Goal: Task Accomplishment & Management: Complete application form

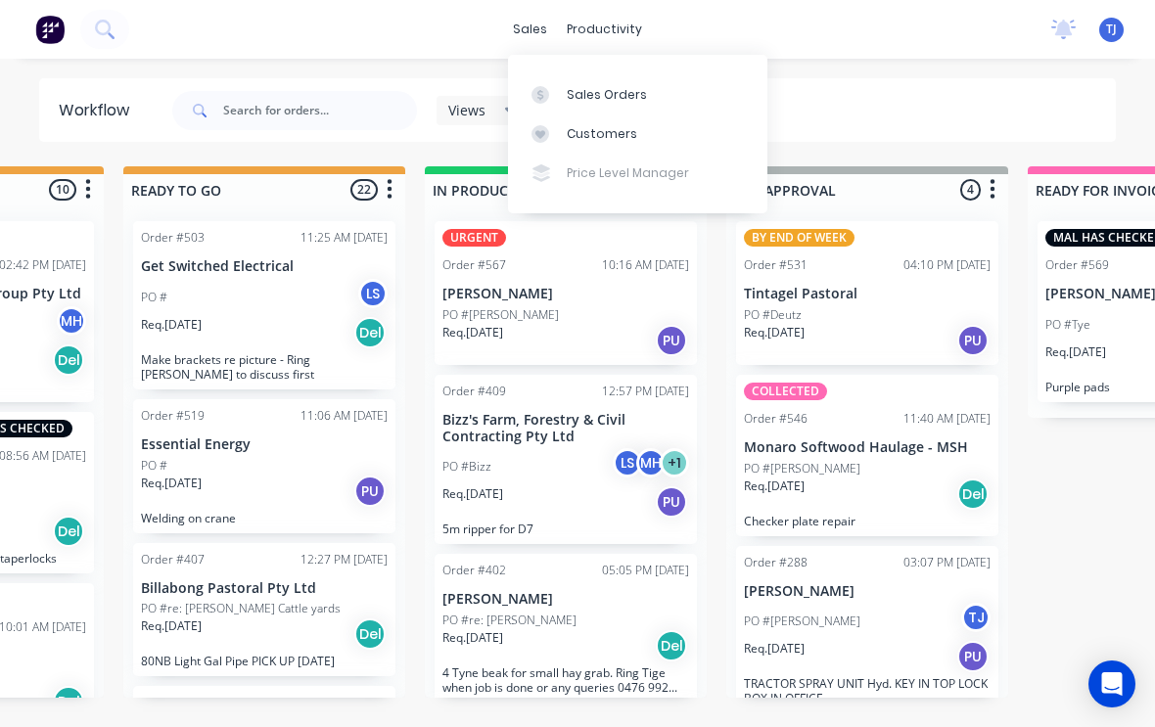
scroll to position [183, 0]
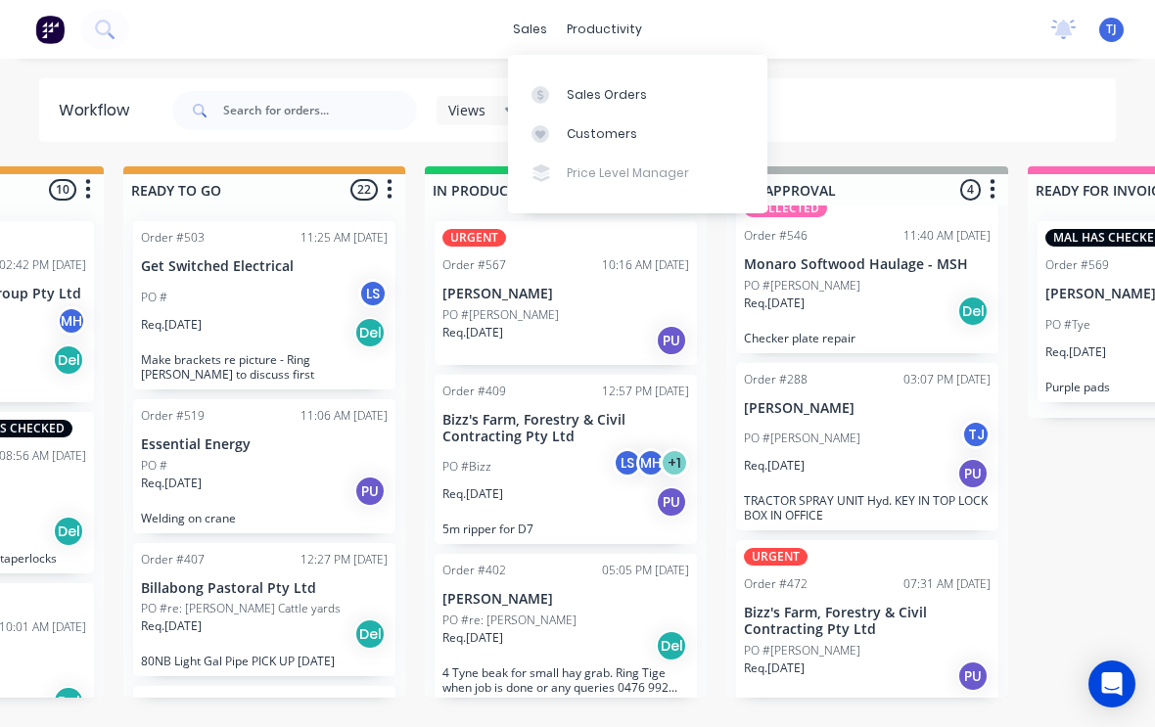
click at [633, 99] on div "Sales Orders" at bounding box center [607, 95] width 80 height 18
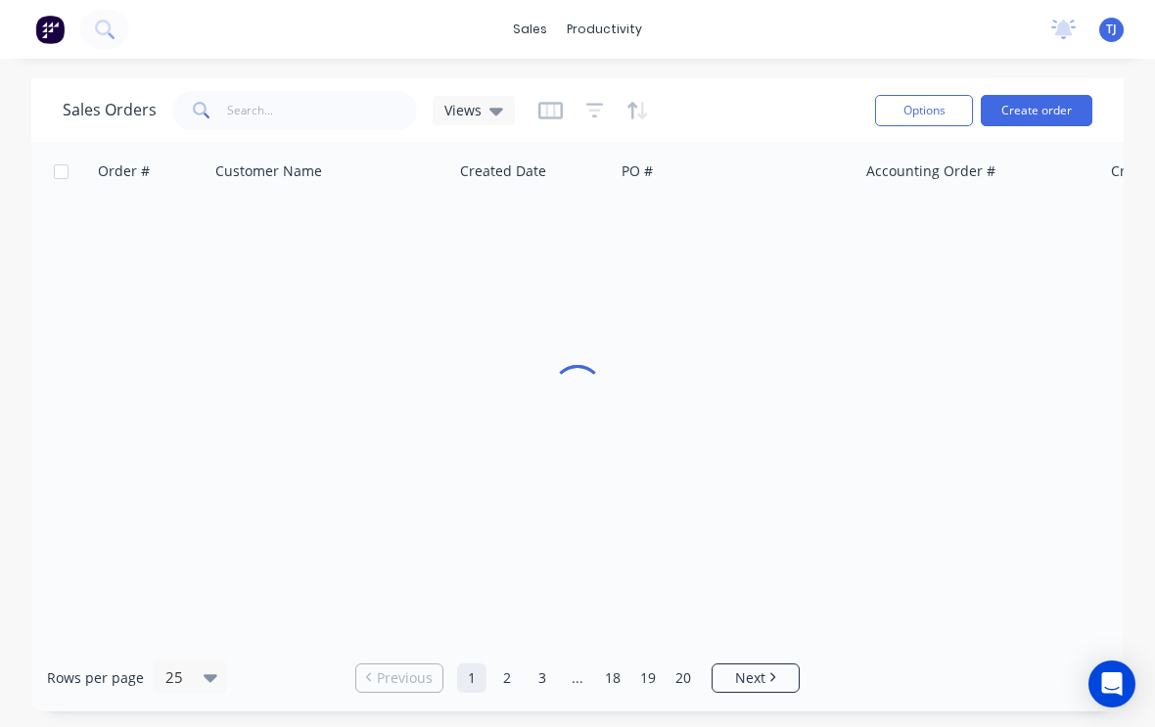
scroll to position [1, 0]
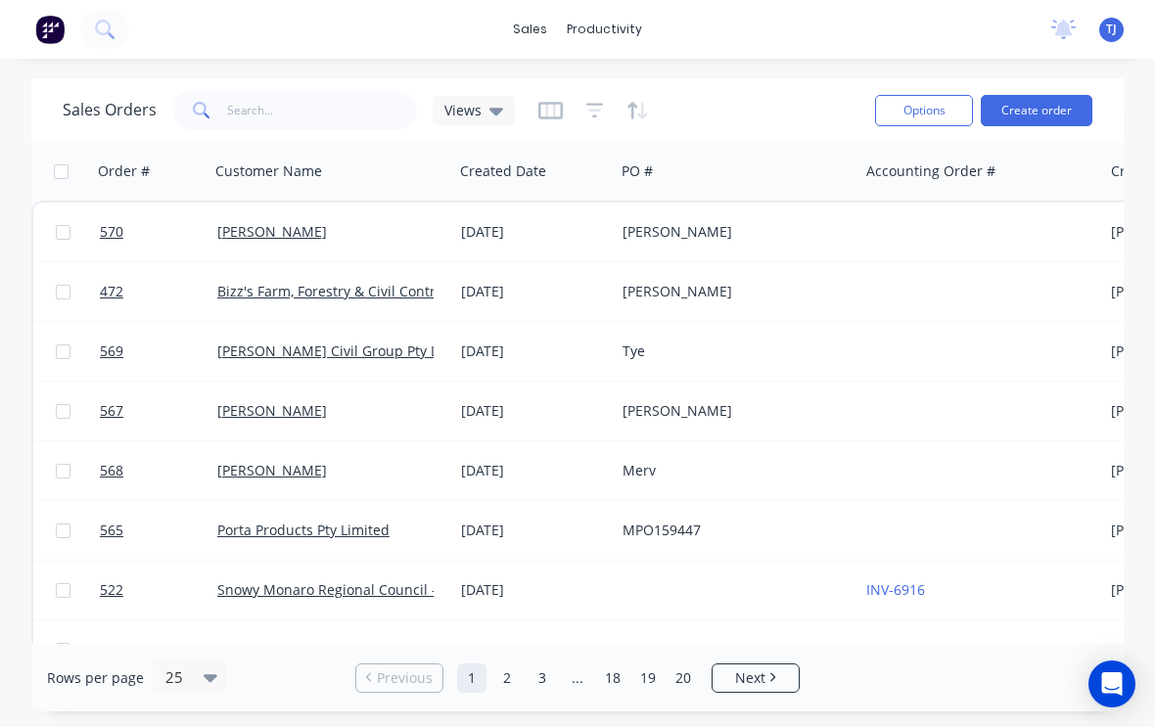
click at [108, 23] on icon at bounding box center [103, 28] width 16 height 16
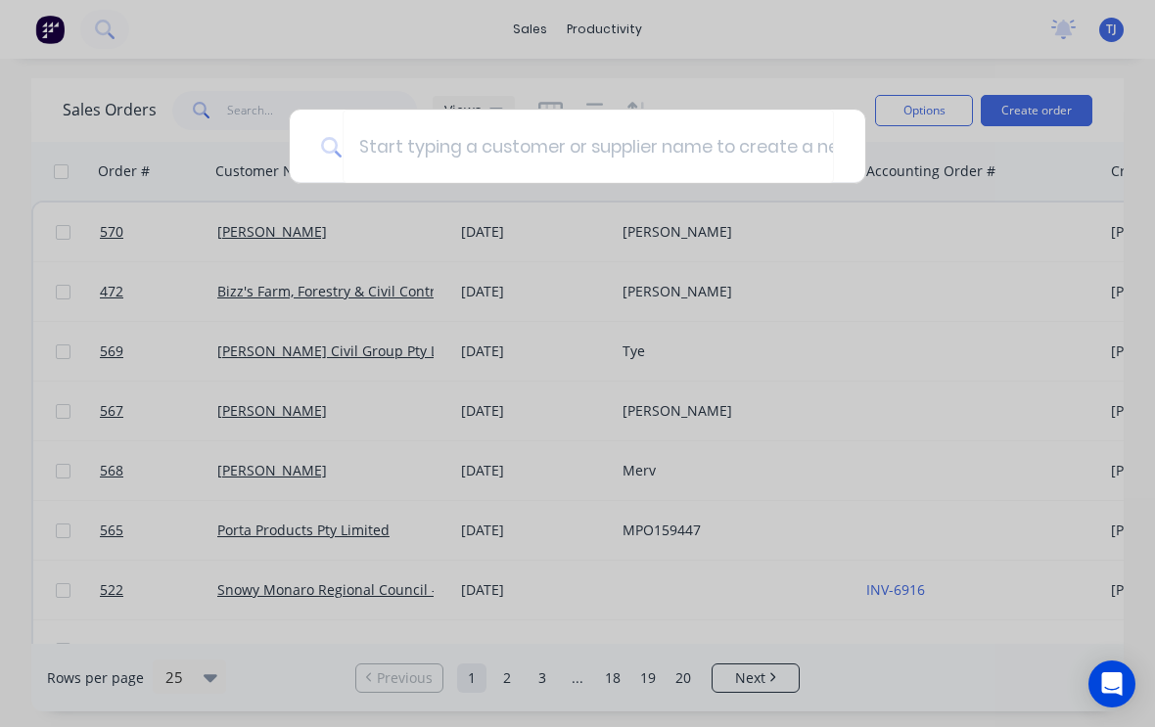
scroll to position [0, 0]
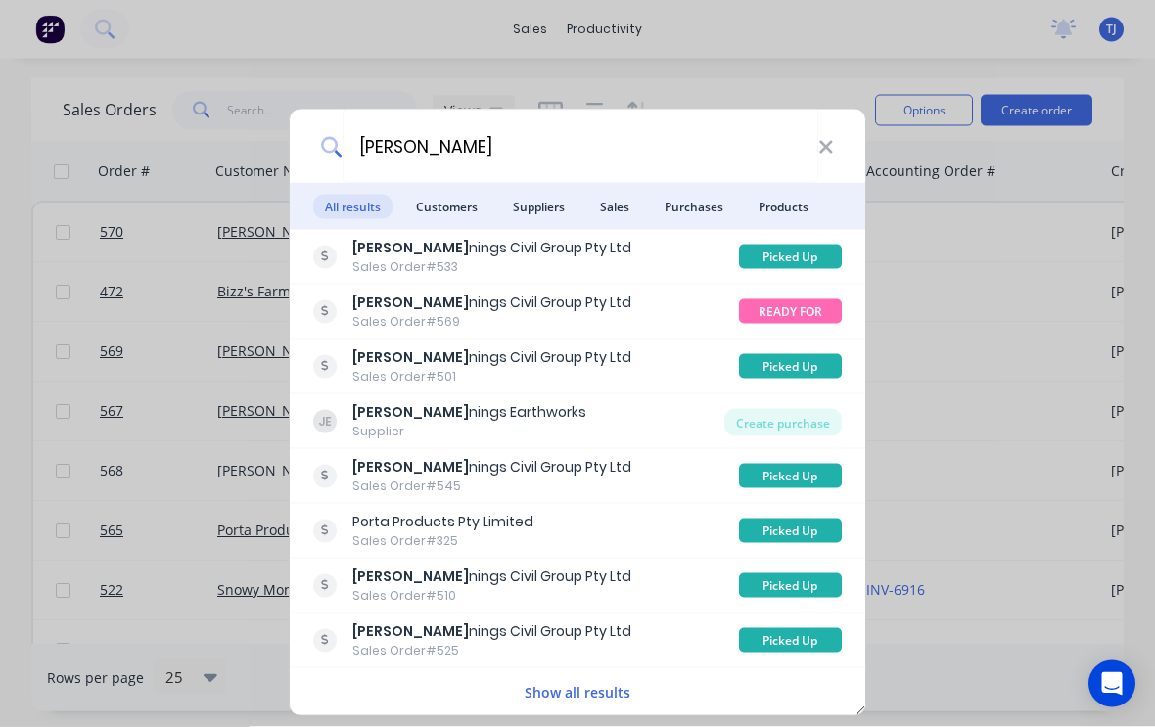
type input "[PERSON_NAME]"
click at [841, 142] on div "[PERSON_NAME]" at bounding box center [578, 146] width 576 height 73
click at [832, 155] on icon at bounding box center [826, 148] width 16 height 22
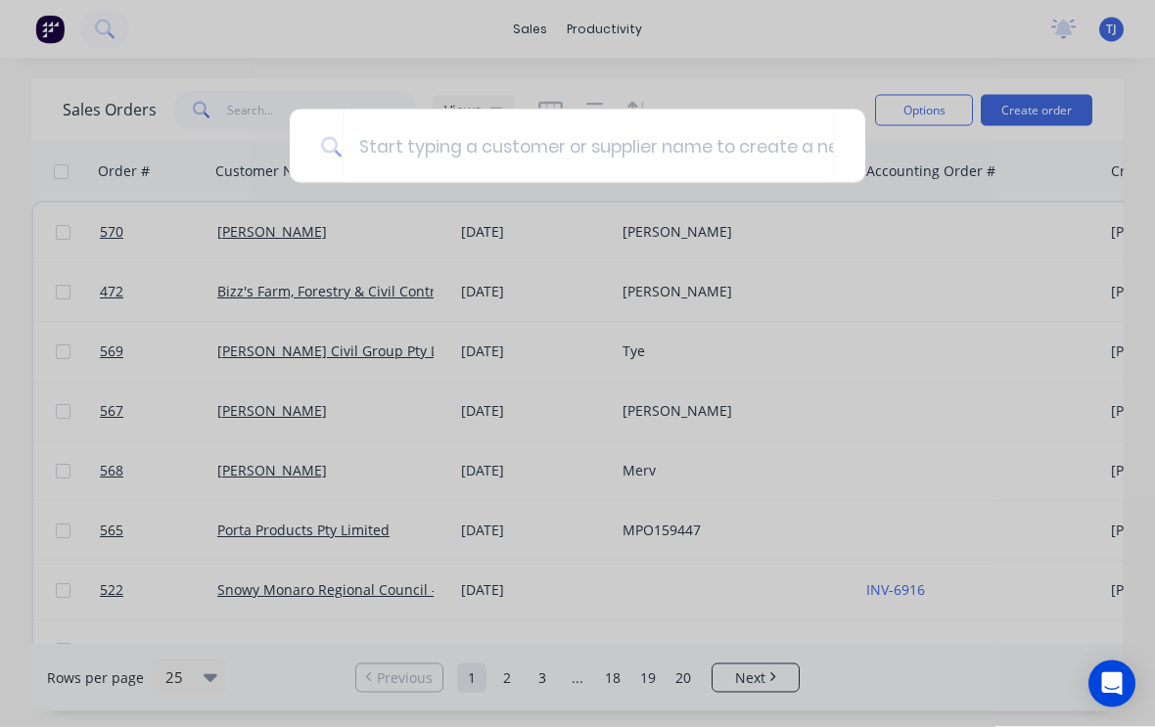
click at [1045, 109] on div at bounding box center [577, 363] width 1155 height 727
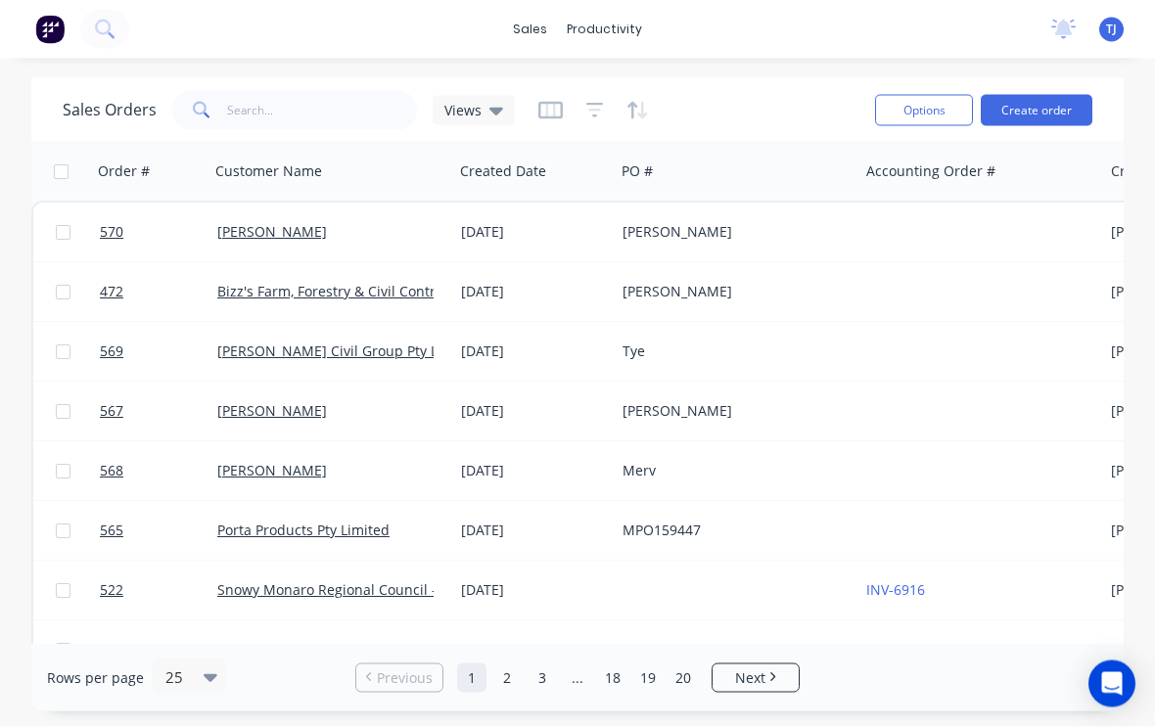
click at [1059, 107] on button "Create order" at bounding box center [1037, 110] width 112 height 31
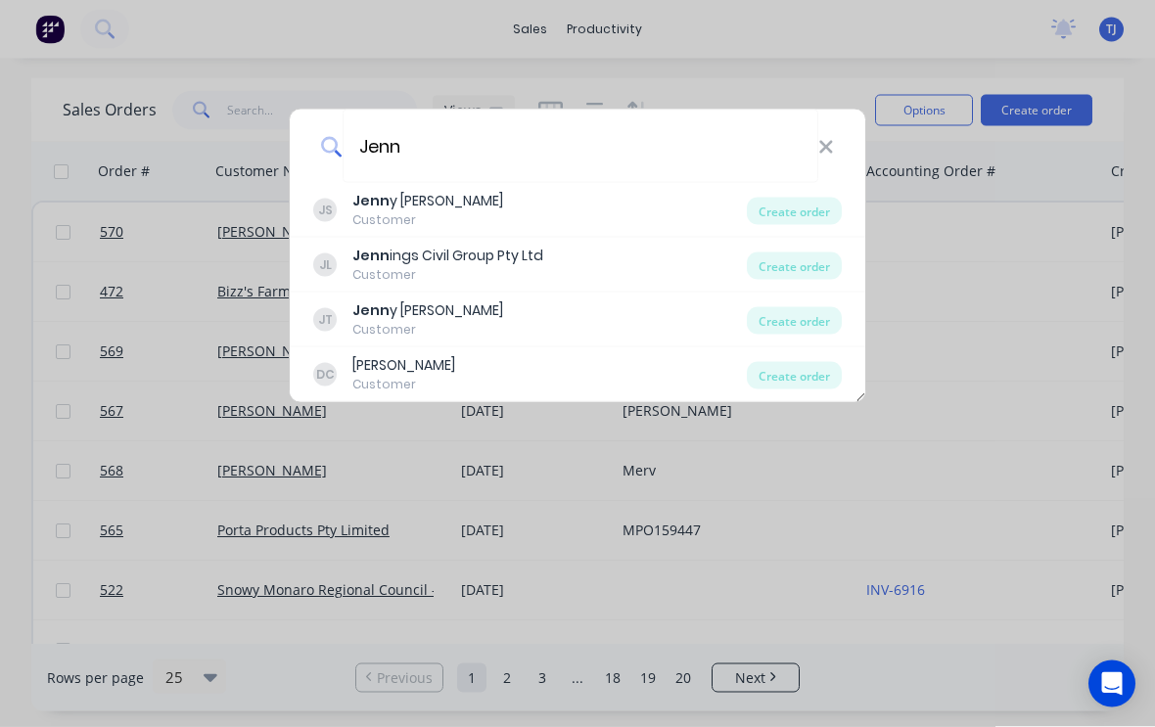
type input "Jenn"
click at [797, 268] on div "Create order" at bounding box center [794, 266] width 95 height 27
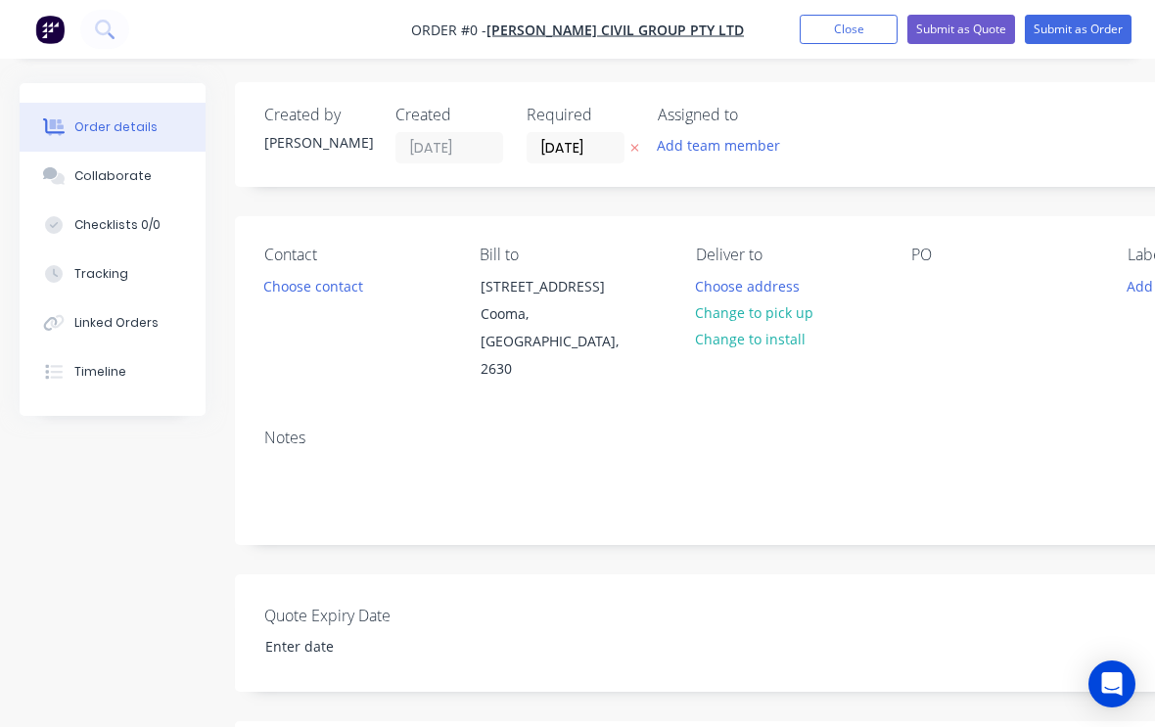
click at [793, 304] on button "Change to pick up" at bounding box center [754, 313] width 139 height 26
click at [927, 252] on div "PO" at bounding box center [1003, 255] width 184 height 19
click at [931, 295] on div at bounding box center [926, 286] width 31 height 28
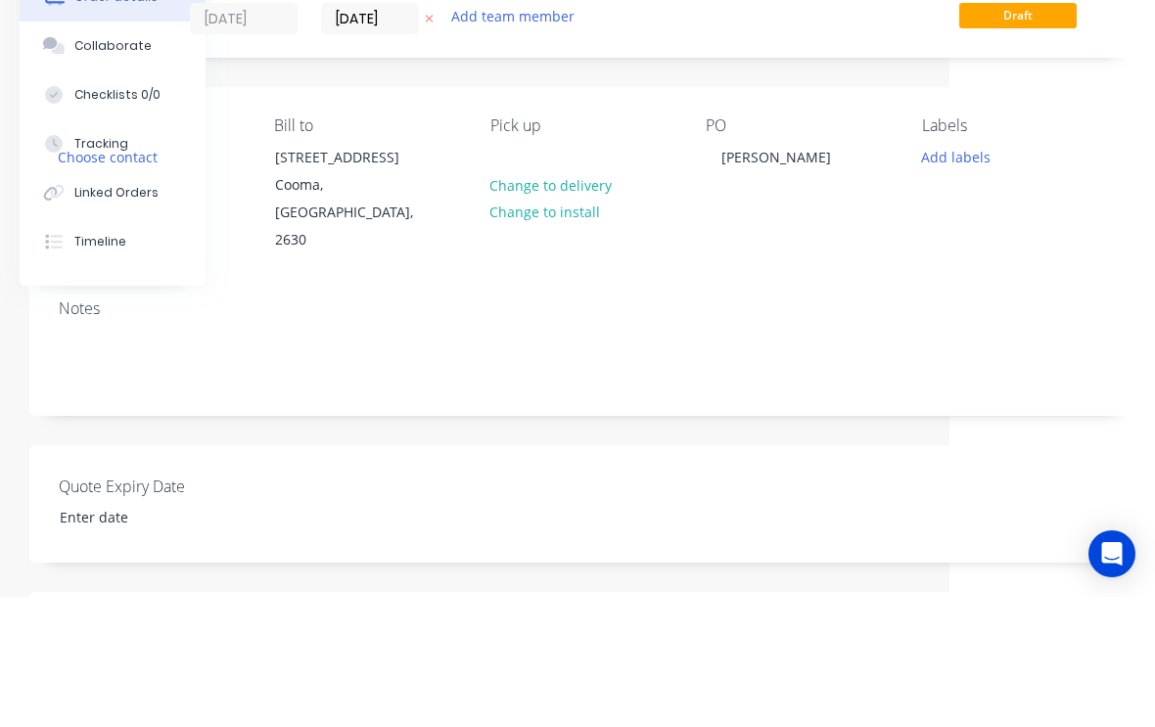
scroll to position [131, 206]
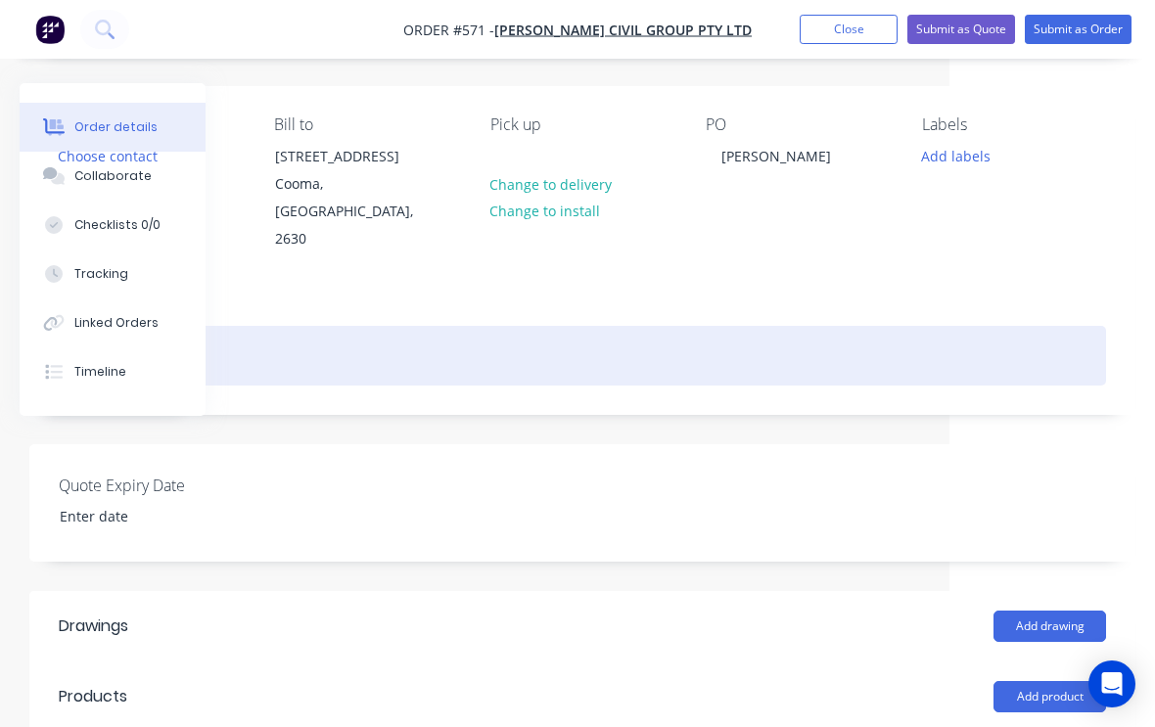
click at [270, 339] on div at bounding box center [583, 356] width 1048 height 60
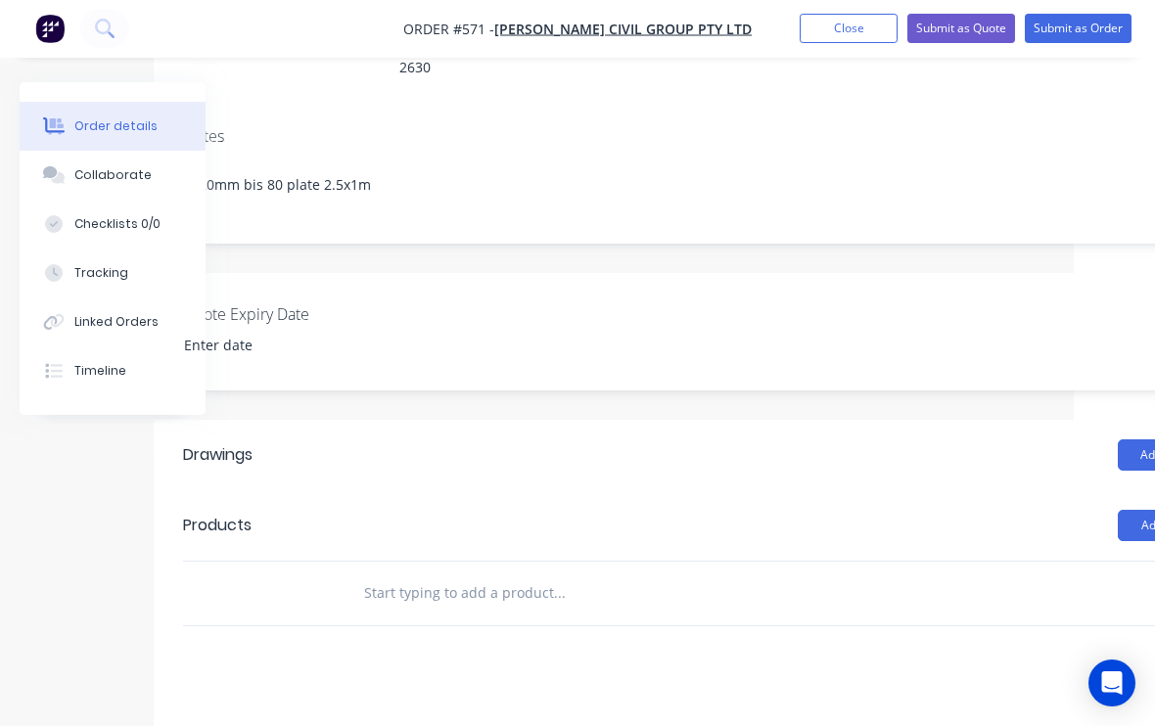
scroll to position [302, 206]
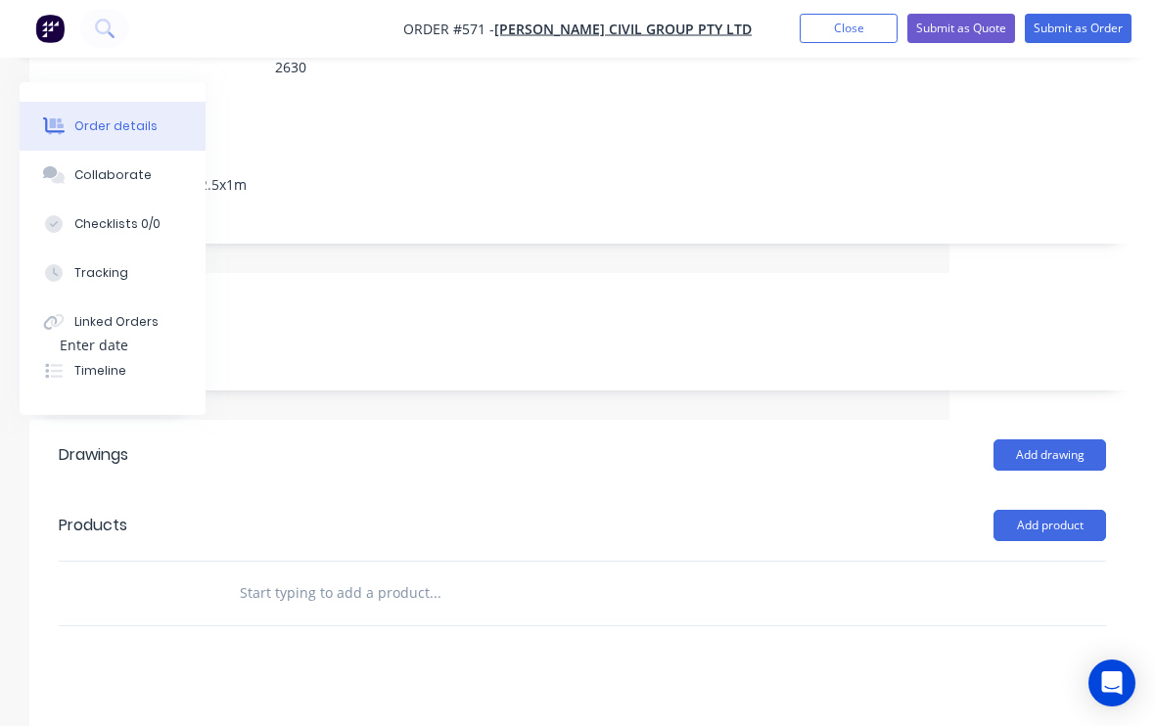
click at [438, 575] on input "text" at bounding box center [435, 594] width 392 height 39
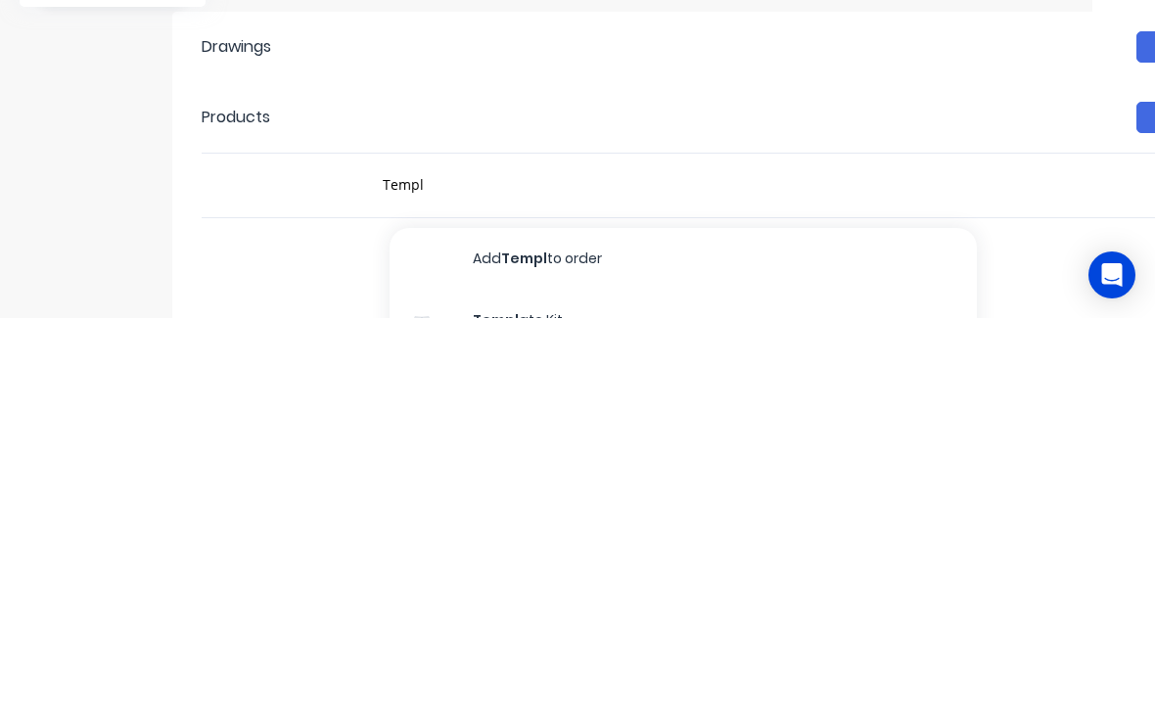
scroll to position [522, 63]
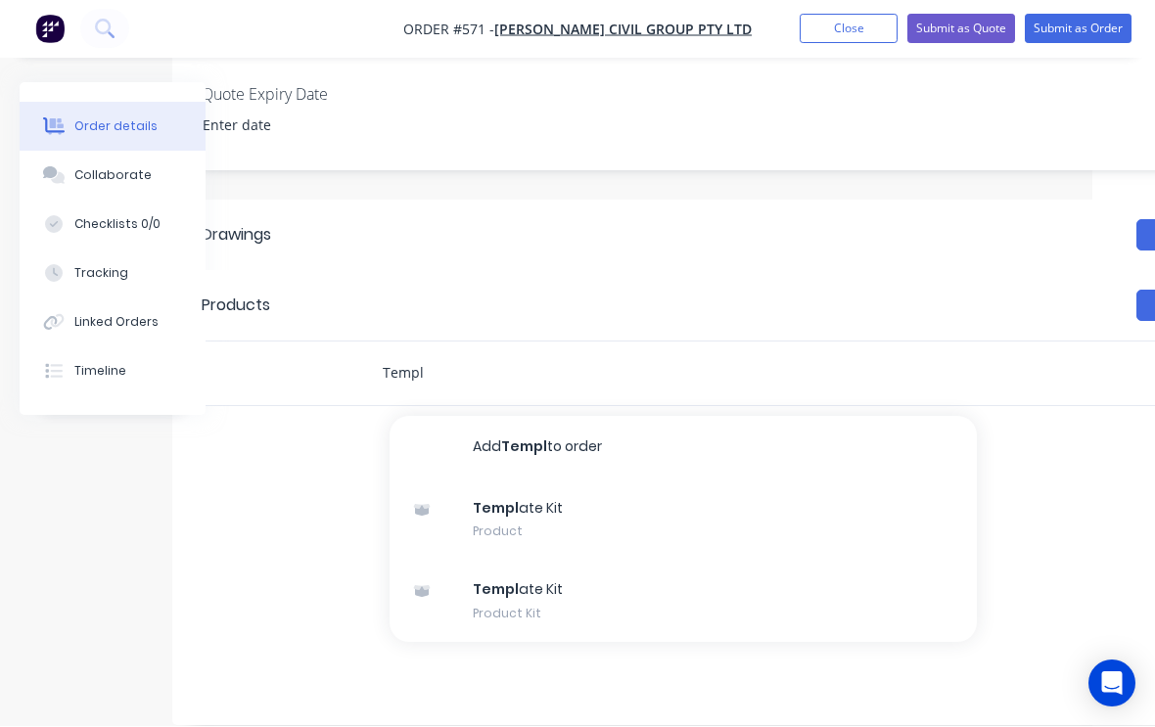
type input "Templ"
click at [510, 565] on div "Templ ate Kit Product Kit" at bounding box center [683, 602] width 587 height 82
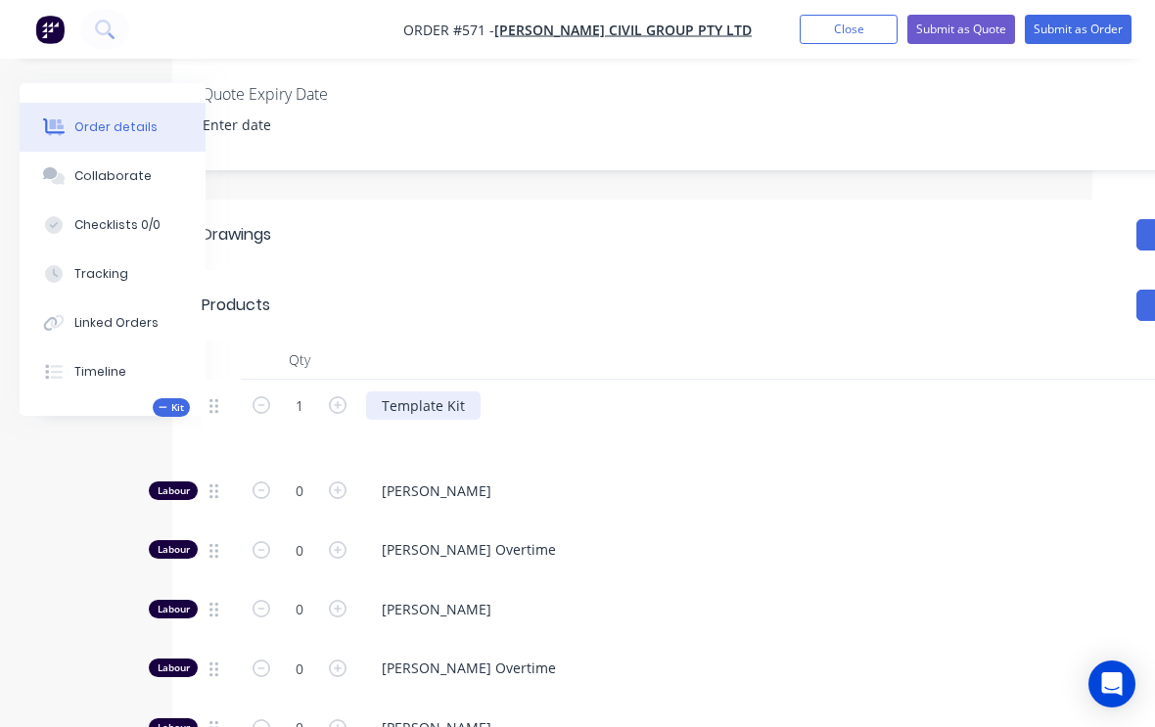
click at [476, 392] on div "Template Kit" at bounding box center [423, 406] width 115 height 28
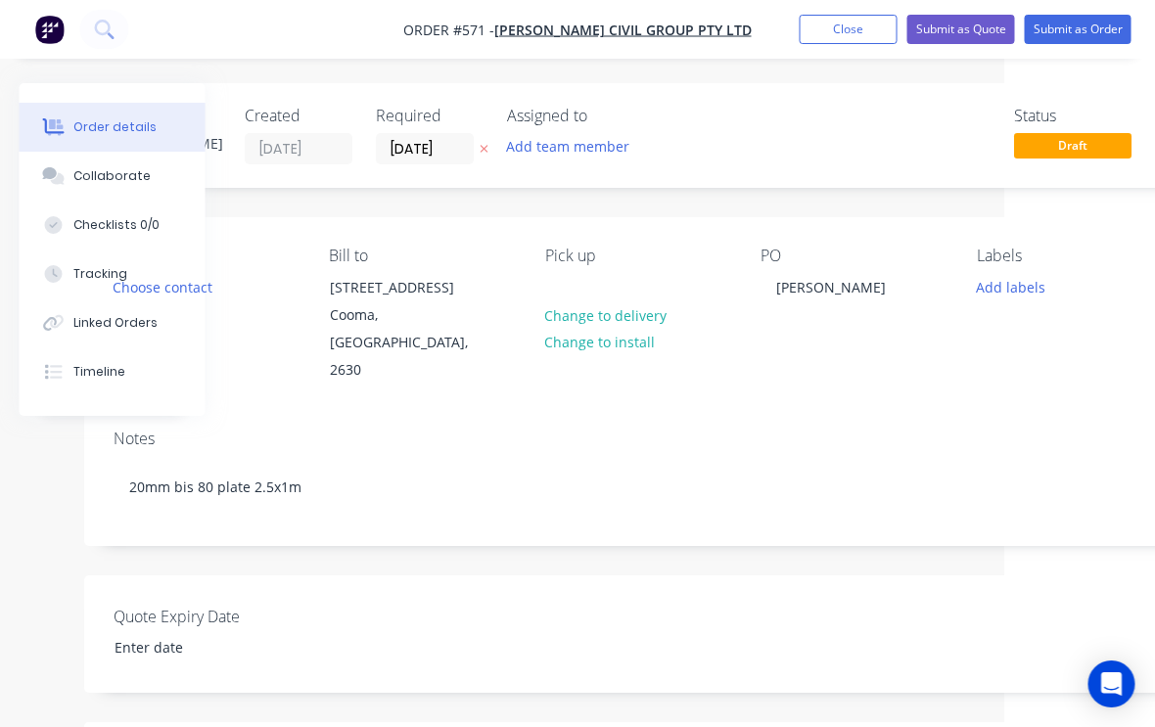
scroll to position [0, 206]
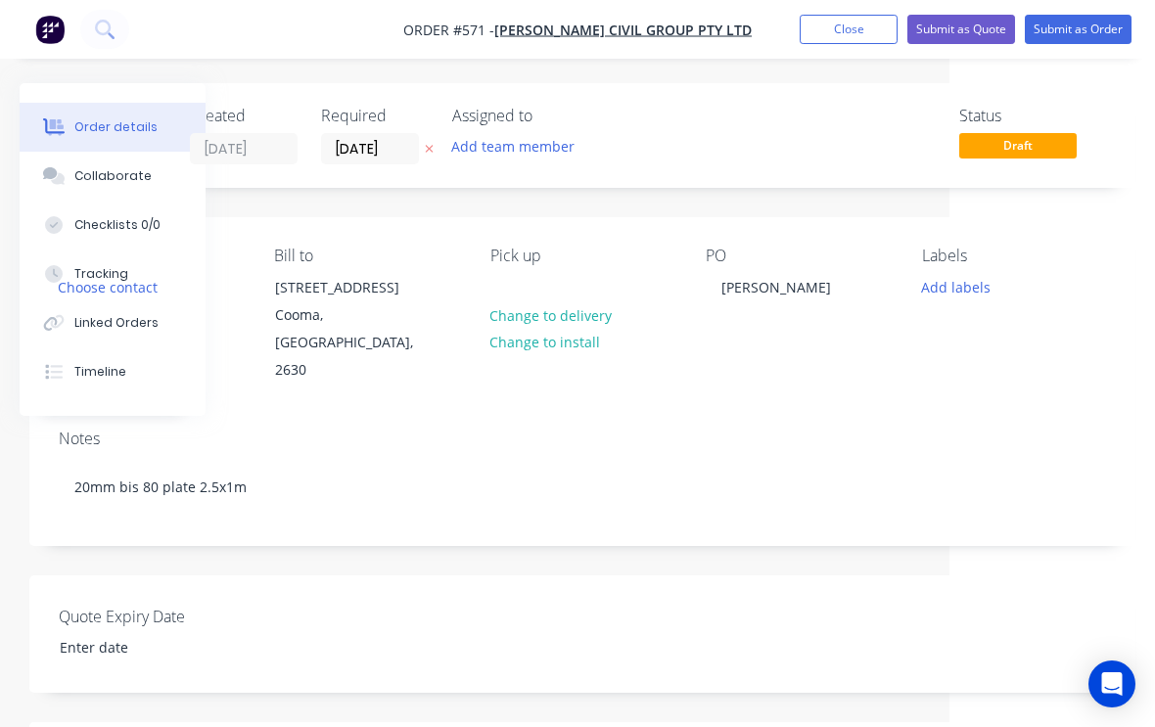
click at [961, 280] on button "Add labels" at bounding box center [955, 286] width 90 height 26
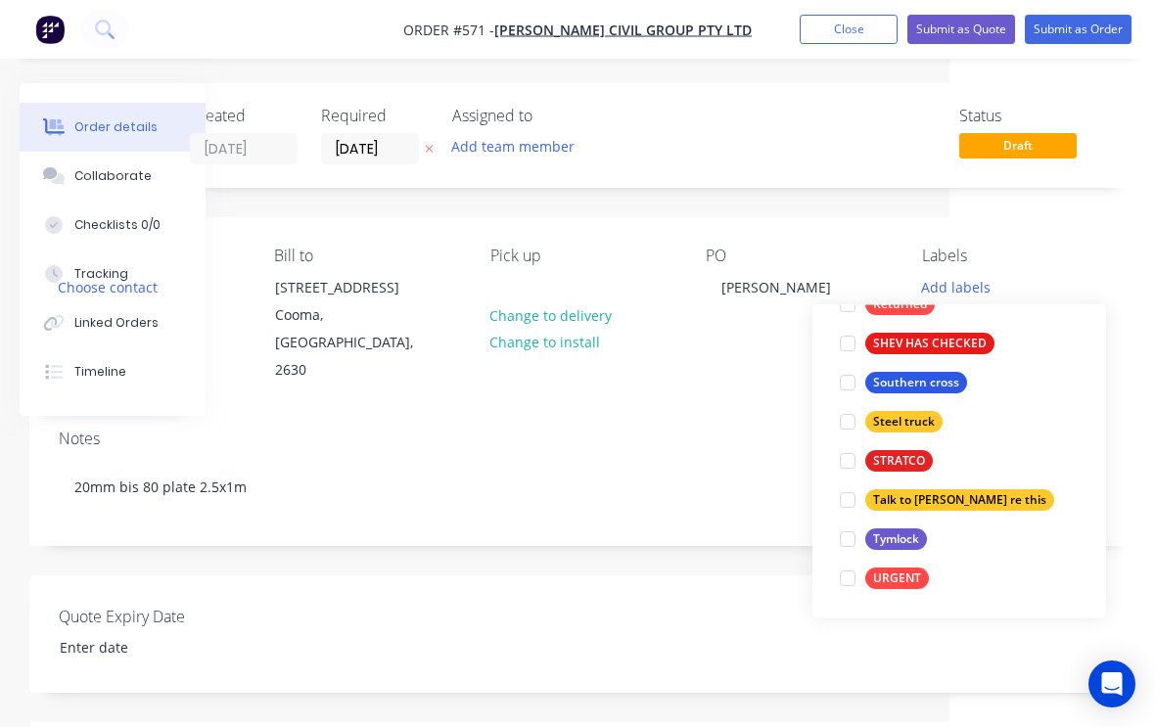
scroll to position [627, 0]
click at [848, 579] on div at bounding box center [847, 579] width 39 height 39
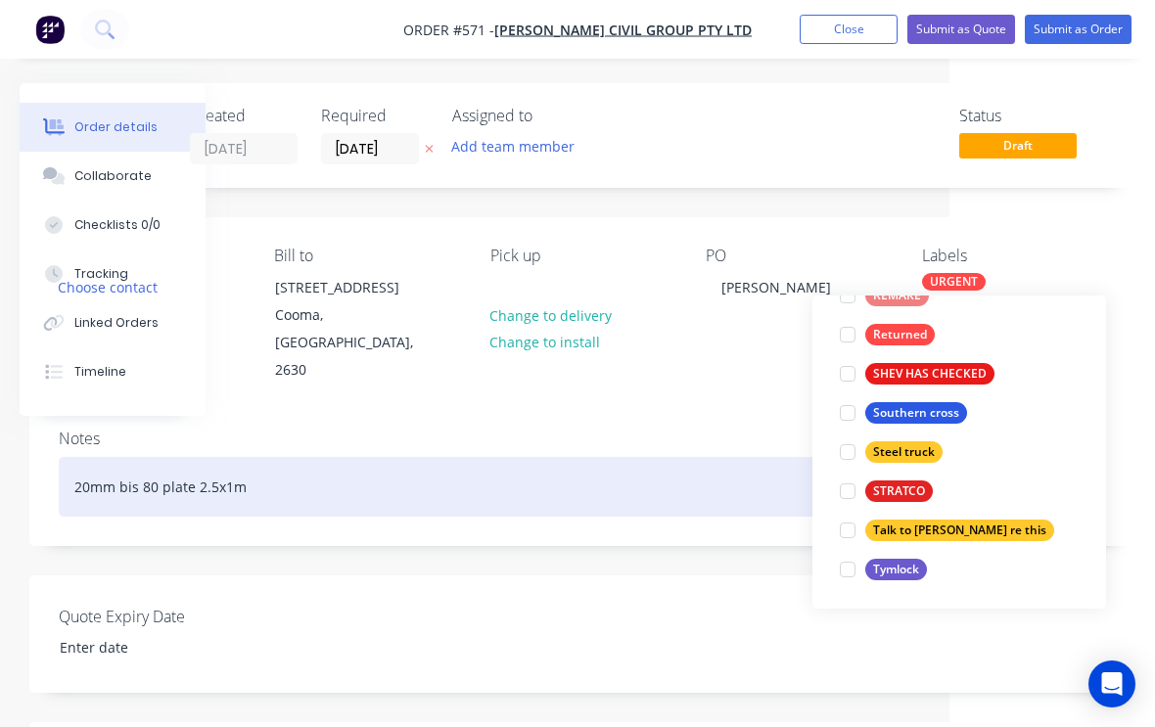
click at [765, 469] on div "20mm bis 80 plate 2.5x1m" at bounding box center [583, 487] width 1048 height 60
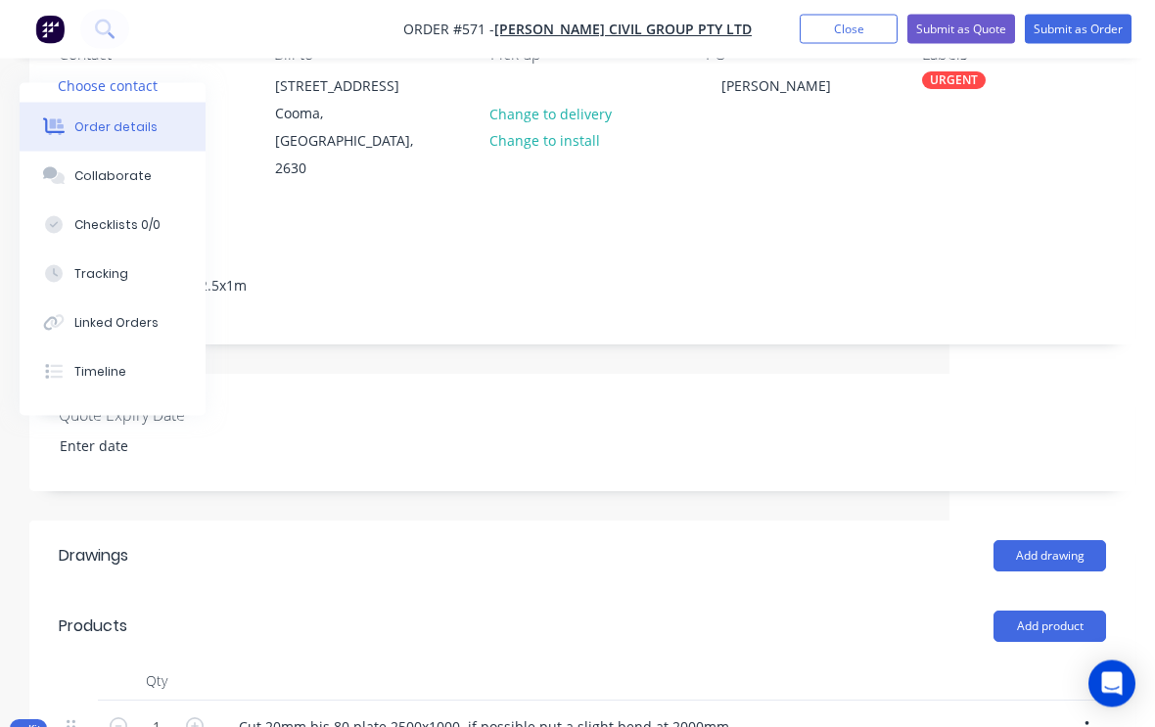
scroll to position [0, 206]
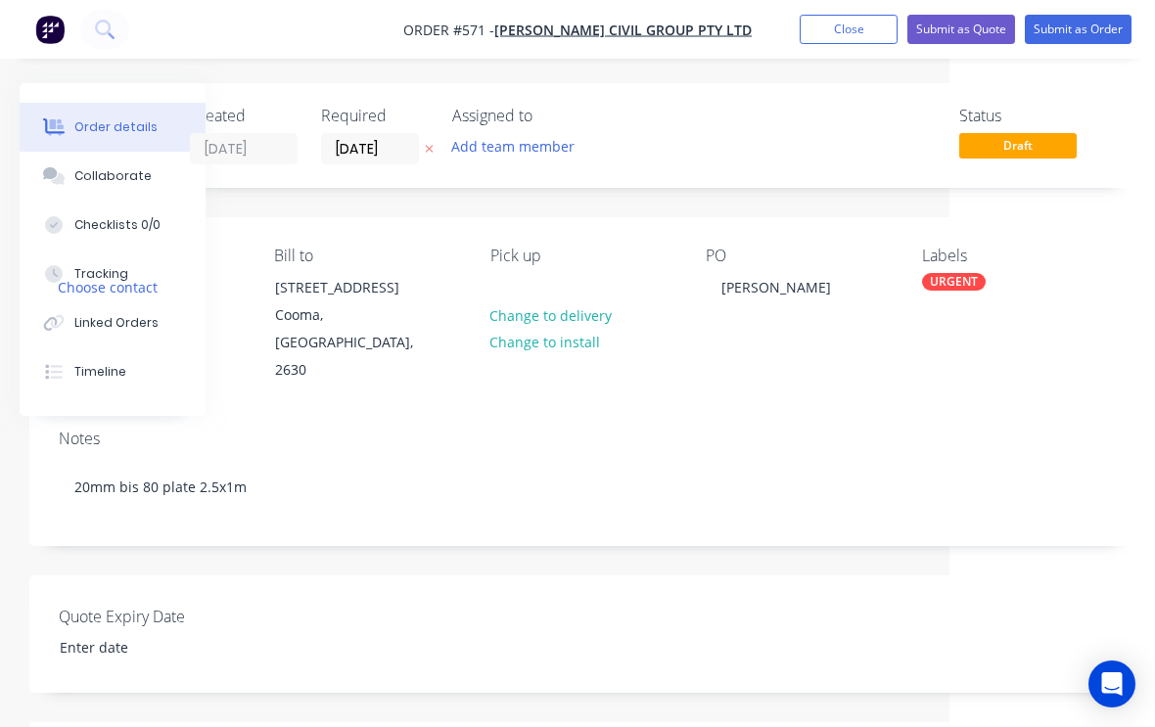
click at [1096, 23] on button "Submit as Order" at bounding box center [1078, 29] width 107 height 29
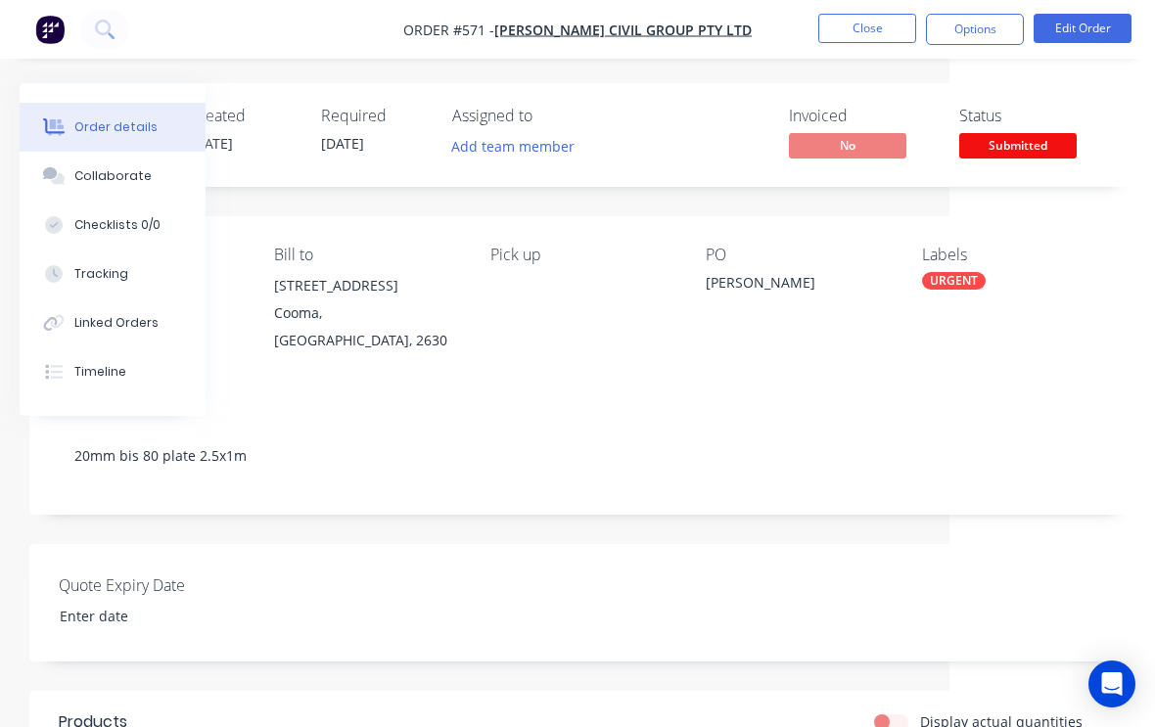
click at [892, 23] on button "Close" at bounding box center [867, 28] width 98 height 29
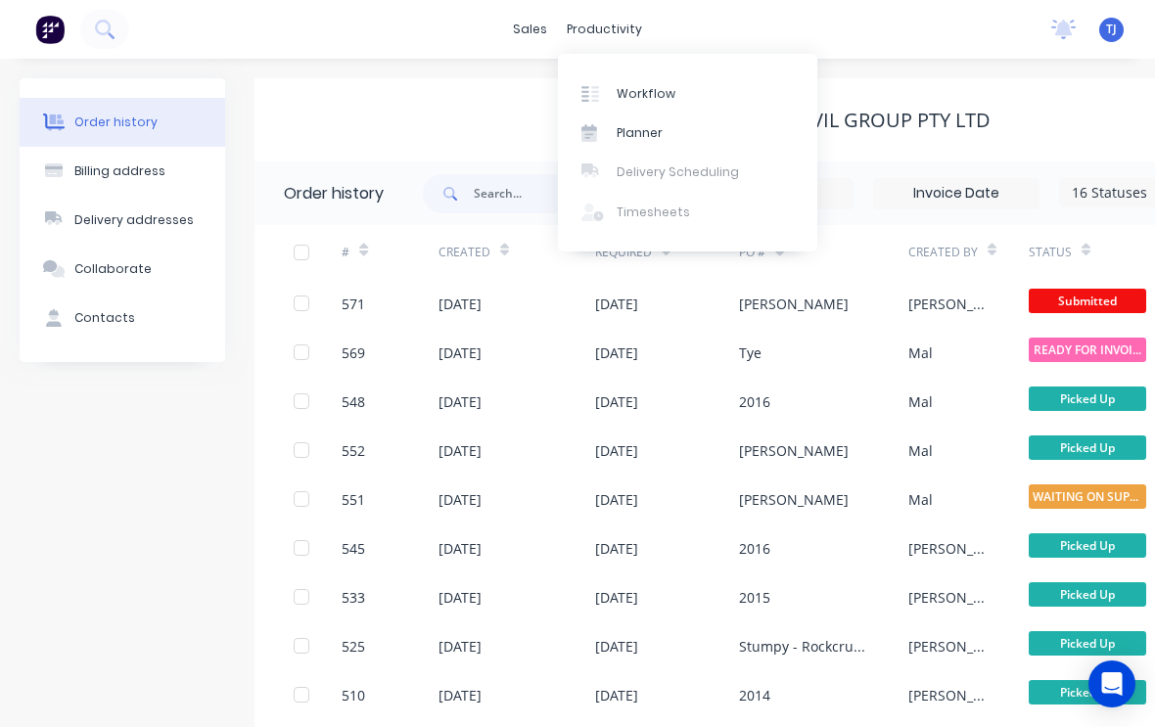
click at [677, 82] on link "Workflow" at bounding box center [687, 92] width 259 height 39
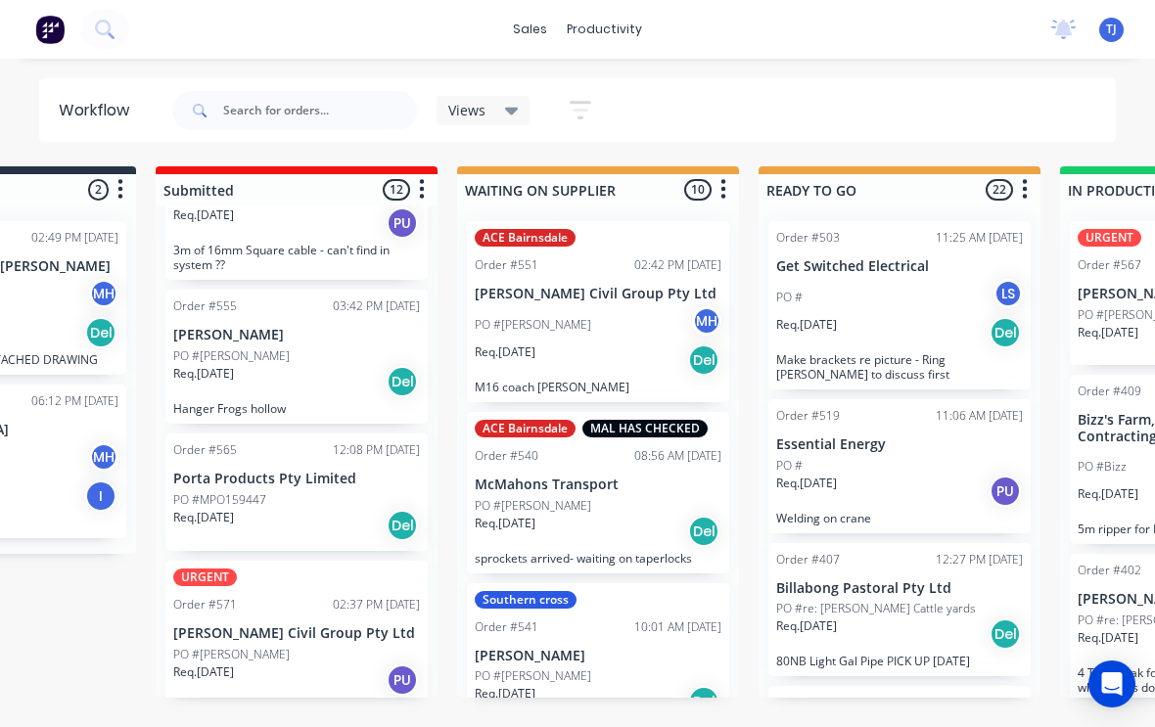
scroll to position [0, 187]
